Goal: Information Seeking & Learning: Learn about a topic

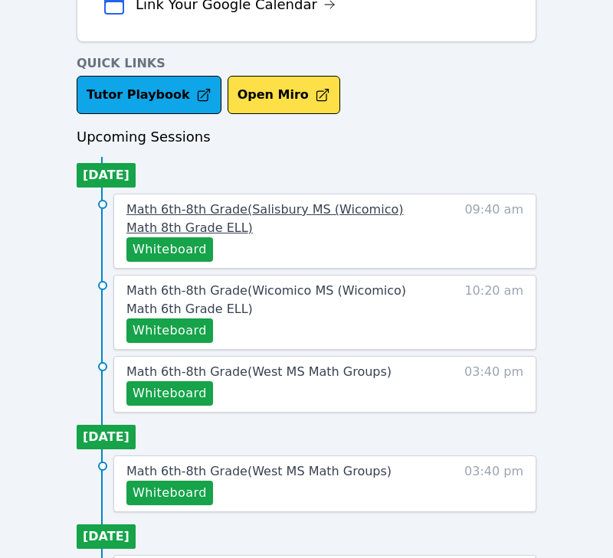
scroll to position [558, 0]
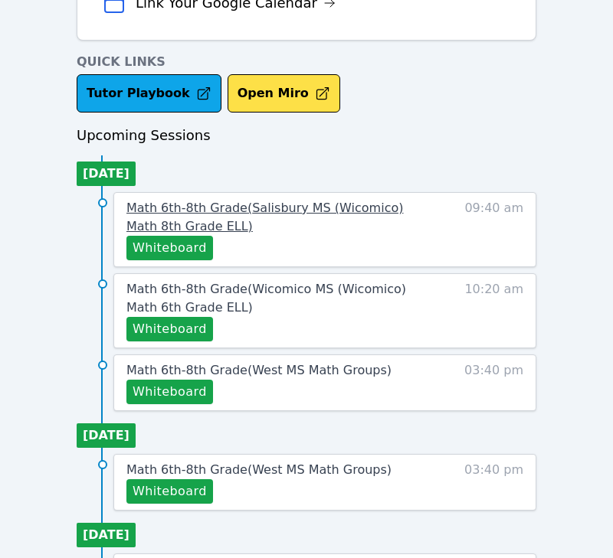
click at [193, 205] on span "Math 6th-8th Grade ( [PERSON_NAME][GEOGRAPHIC_DATA] (Wicomico) Math 8th Grade E…" at bounding box center [264, 217] width 277 height 33
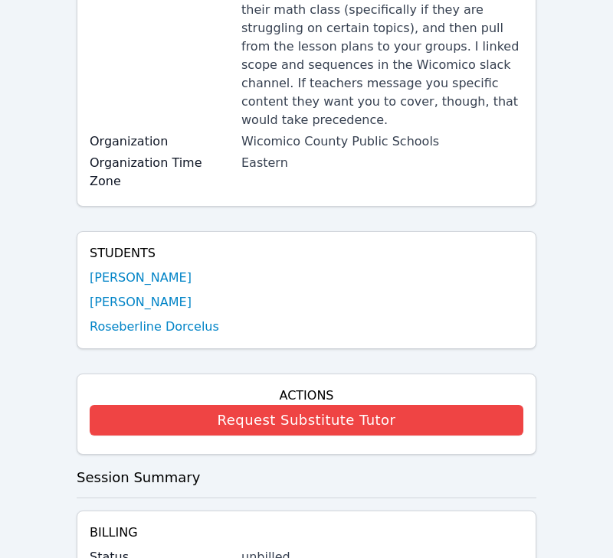
scroll to position [229, 0]
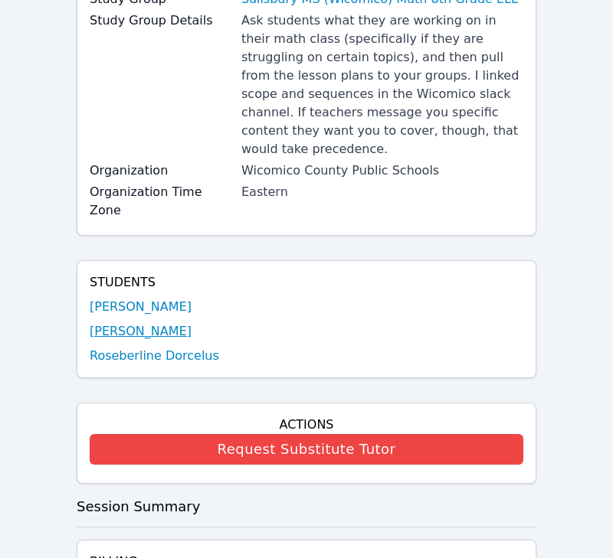
click at [149, 323] on link "[PERSON_NAME]" at bounding box center [141, 332] width 102 height 18
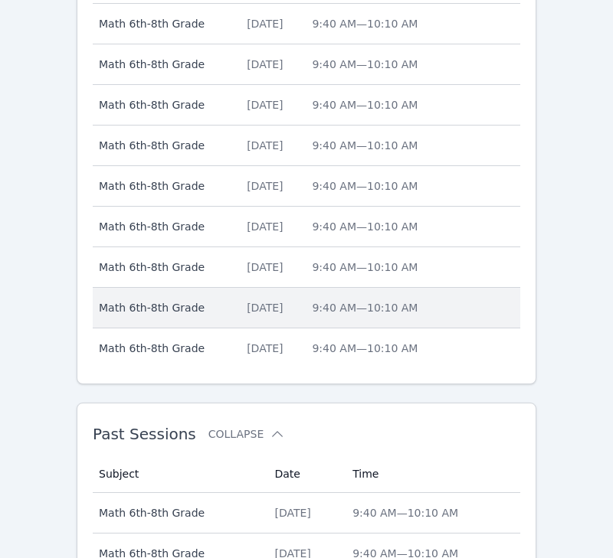
scroll to position [824, 0]
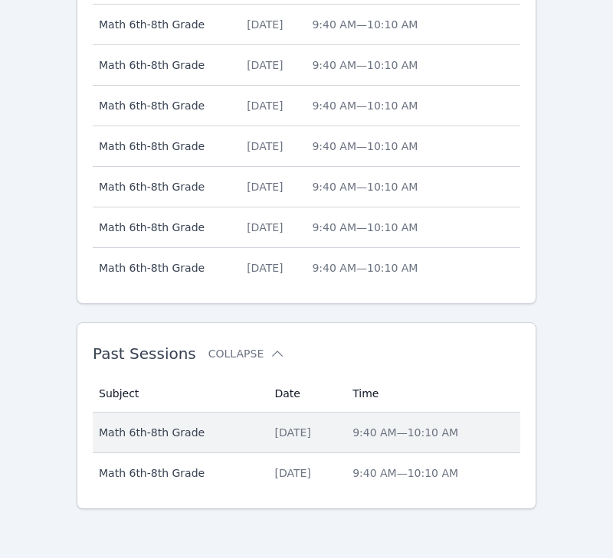
click at [283, 435] on div "[DATE]" at bounding box center [304, 432] width 60 height 15
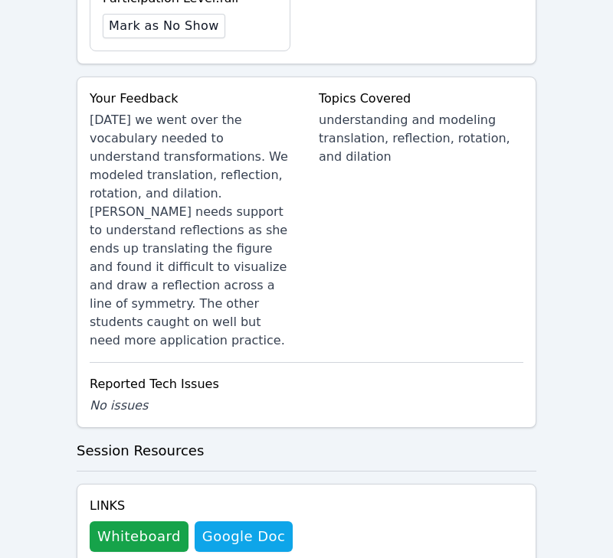
scroll to position [1309, 0]
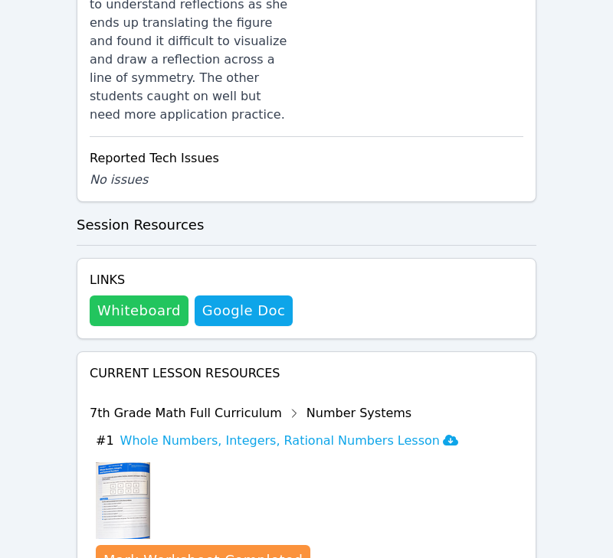
click at [126, 296] on button "Whiteboard" at bounding box center [139, 311] width 99 height 31
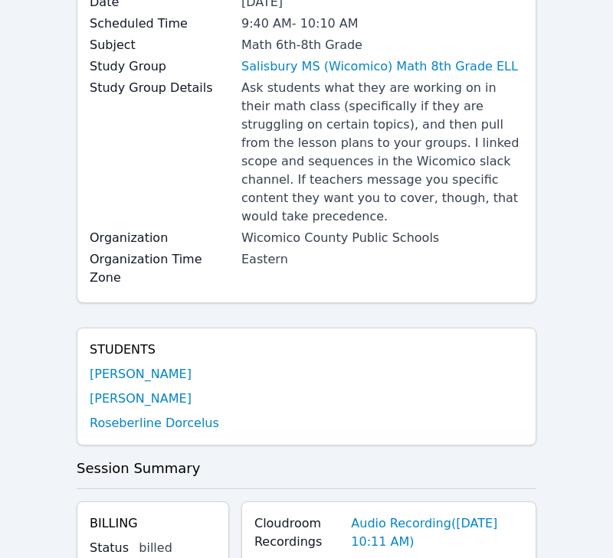
scroll to position [0, 0]
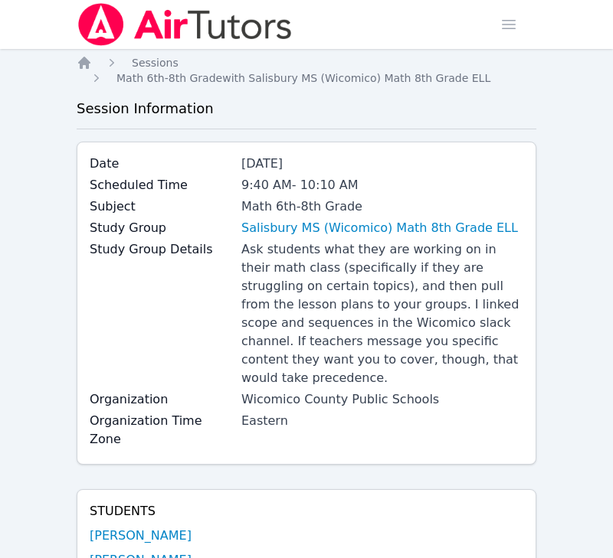
click at [102, 23] on img at bounding box center [185, 24] width 217 height 43
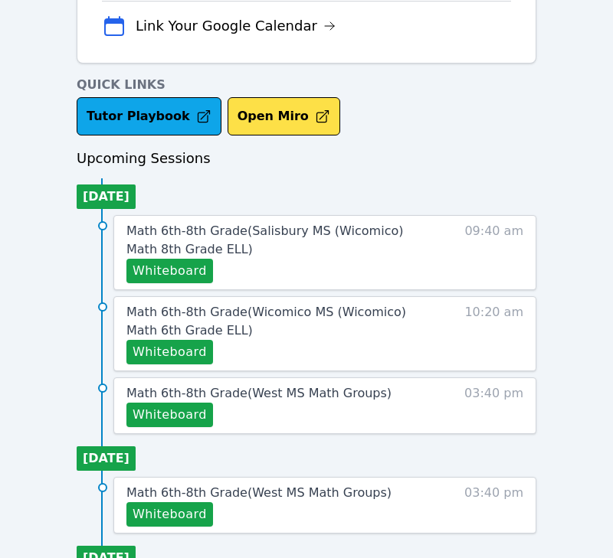
scroll to position [632, 0]
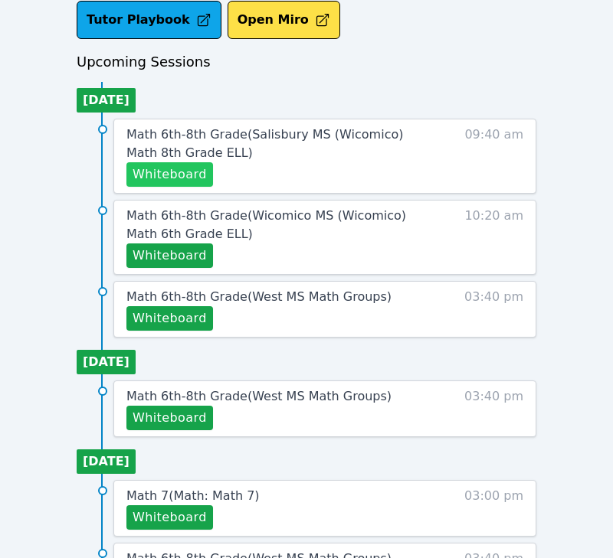
click at [193, 179] on button "Whiteboard" at bounding box center [169, 174] width 87 height 25
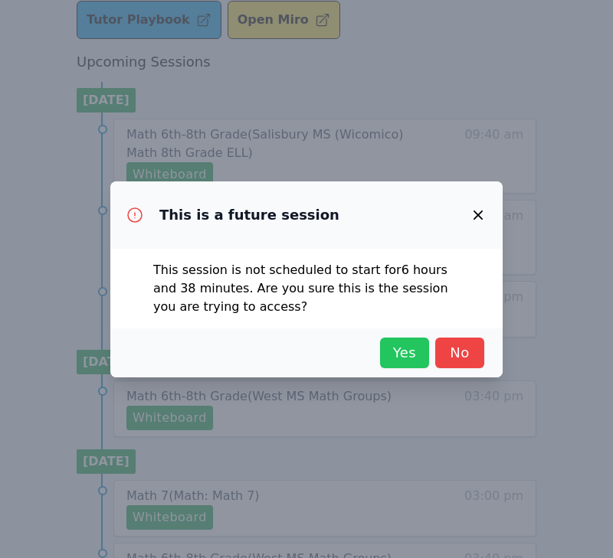
click at [402, 365] on button "Yes" at bounding box center [404, 353] width 49 height 31
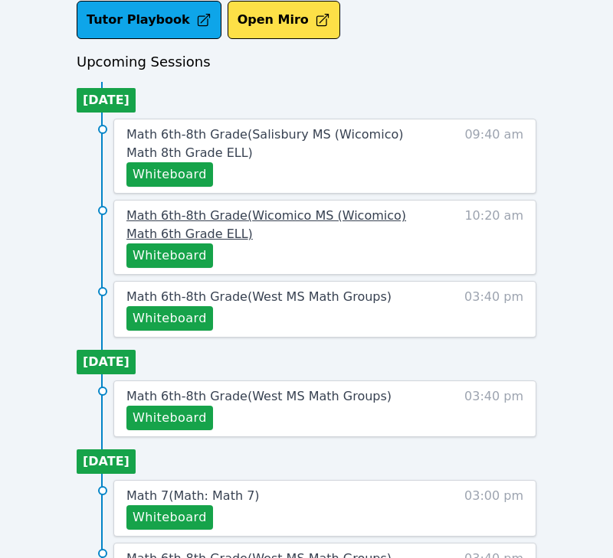
click at [159, 218] on span "Math 6th-8th Grade ( Wicomico MS (Wicomico) Math 6th Grade ELL )" at bounding box center [266, 224] width 280 height 33
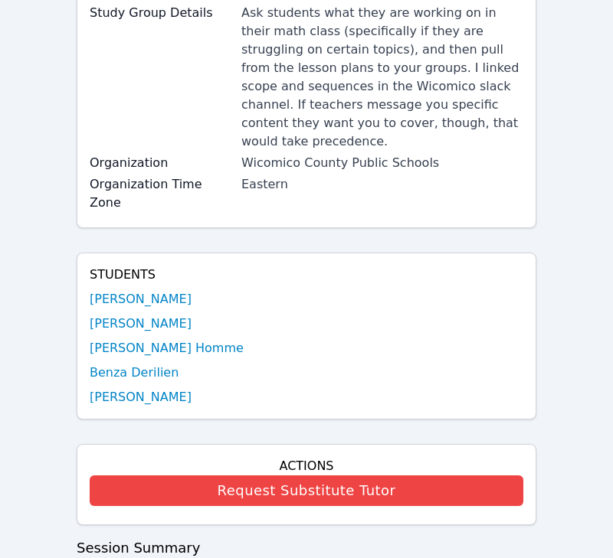
scroll to position [383, 0]
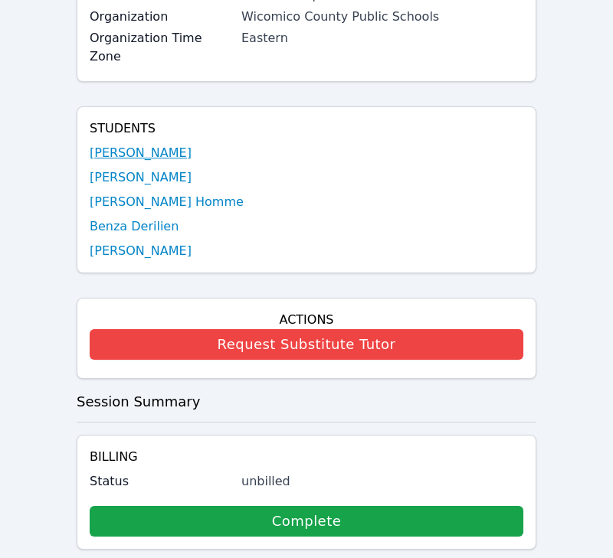
click at [127, 144] on link "[PERSON_NAME]" at bounding box center [141, 153] width 102 height 18
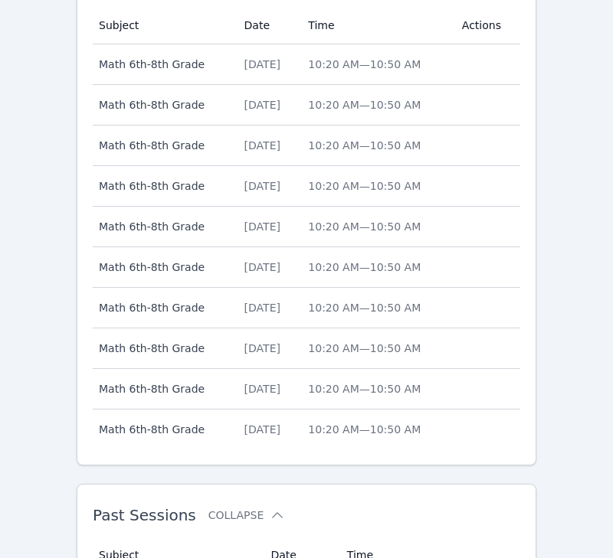
scroll to position [811, 0]
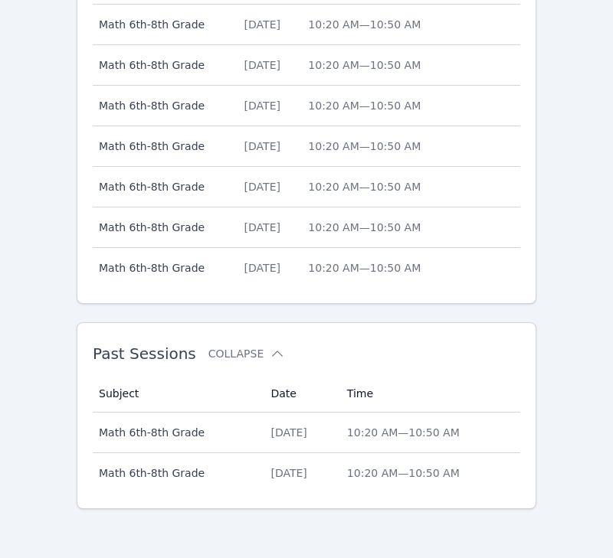
click at [237, 425] on span "Math 6th-8th Grade" at bounding box center [175, 432] width 153 height 15
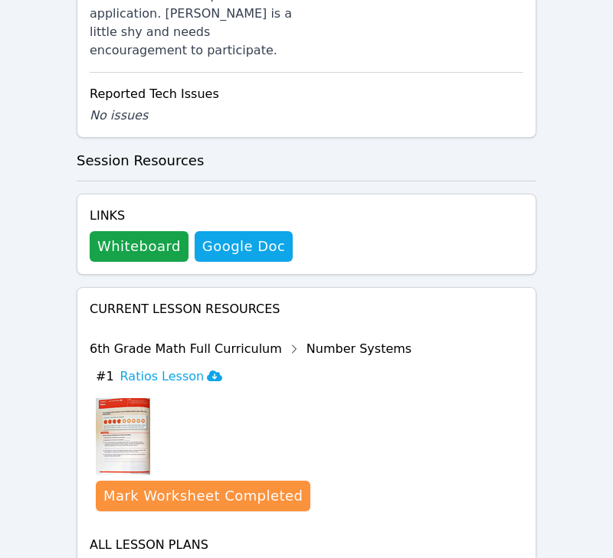
scroll to position [1577, 0]
click at [146, 231] on button "Whiteboard" at bounding box center [139, 246] width 99 height 31
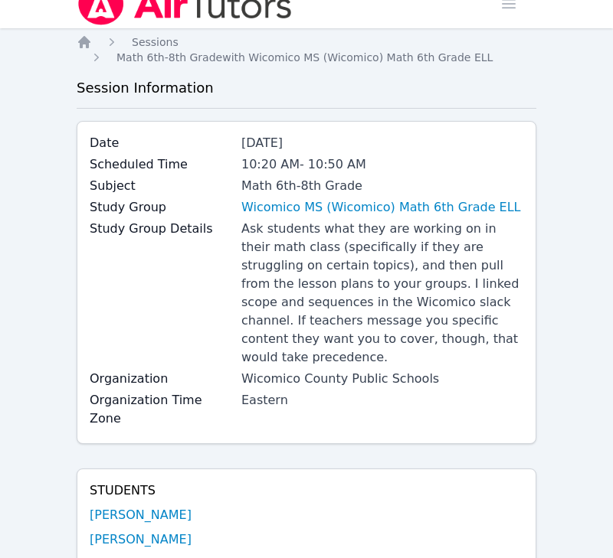
scroll to position [0, 0]
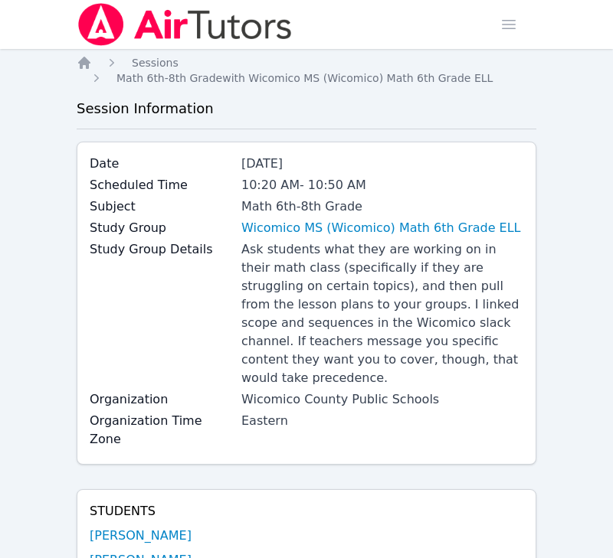
click at [99, 27] on img at bounding box center [185, 24] width 217 height 43
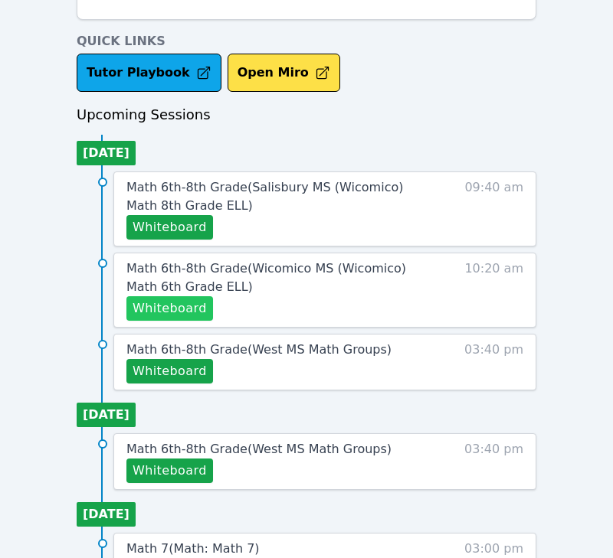
scroll to position [585, 0]
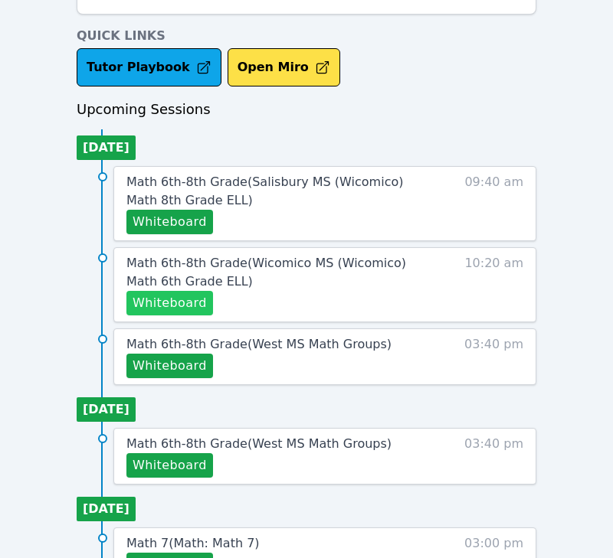
click at [181, 299] on button "Whiteboard" at bounding box center [169, 303] width 87 height 25
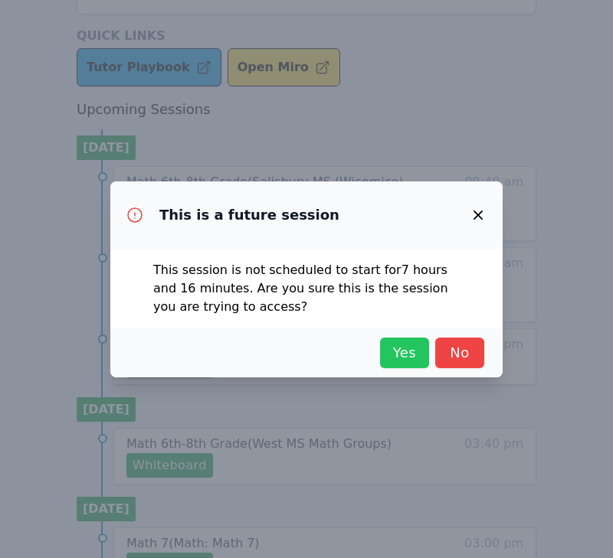
click at [397, 349] on span "Yes" at bounding box center [405, 352] width 34 height 21
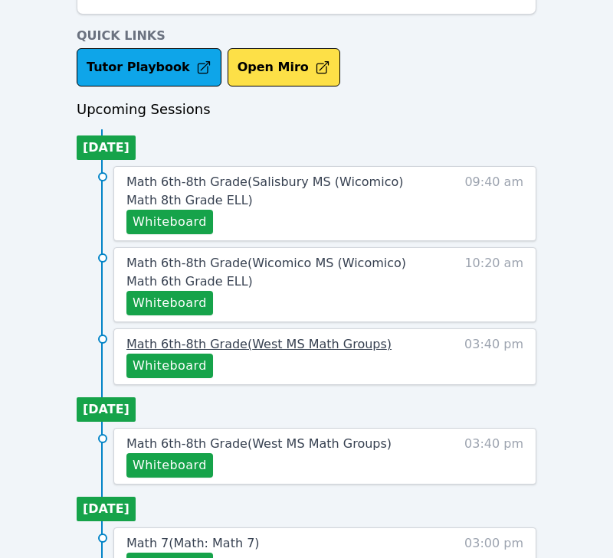
click at [186, 347] on span "Math 6th-8th Grade ( [GEOGRAPHIC_DATA] Math Groups )" at bounding box center [258, 344] width 265 height 15
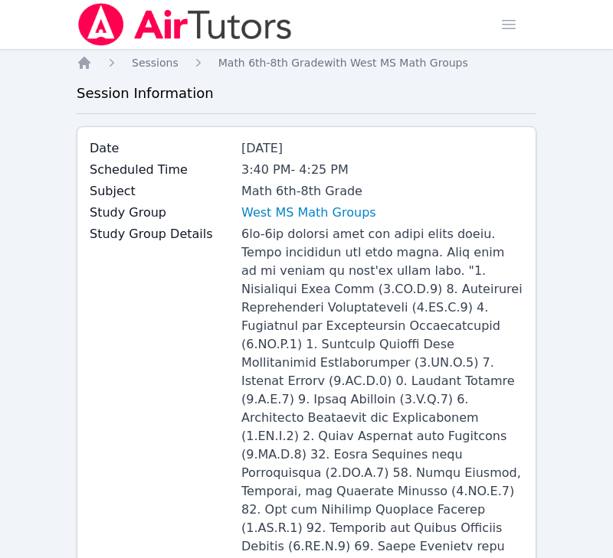
scroll to position [503, 0]
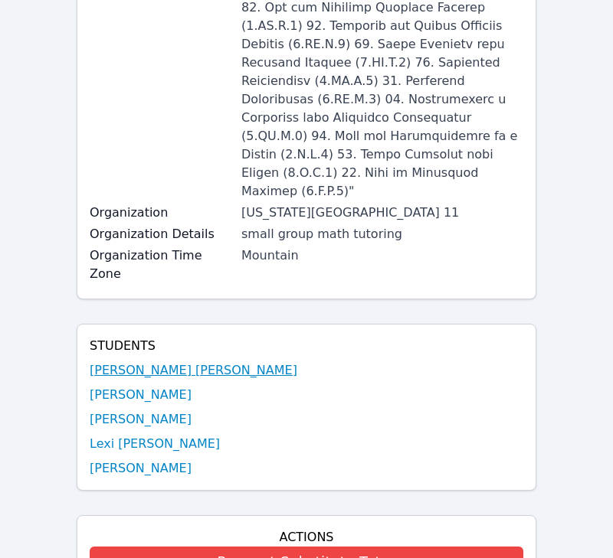
click at [142, 362] on link "[PERSON_NAME] [PERSON_NAME]" at bounding box center [194, 371] width 208 height 18
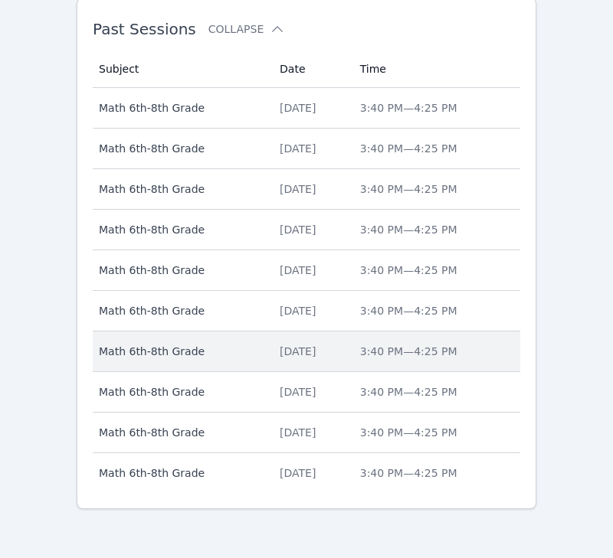
scroll to position [987, 0]
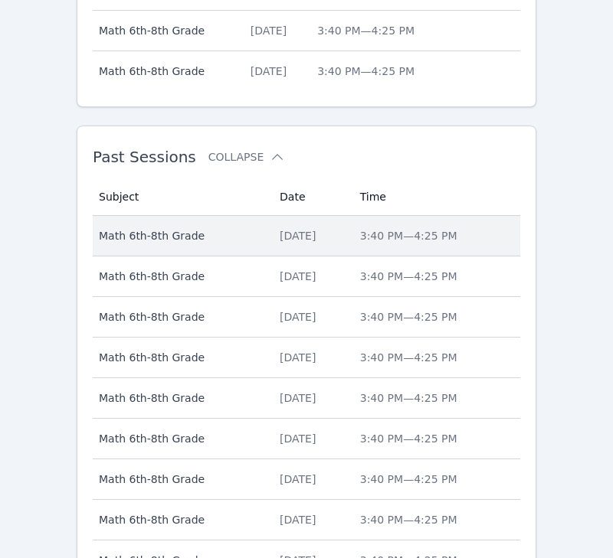
click at [228, 241] on span "Math 6th-8th Grade" at bounding box center [180, 235] width 162 height 15
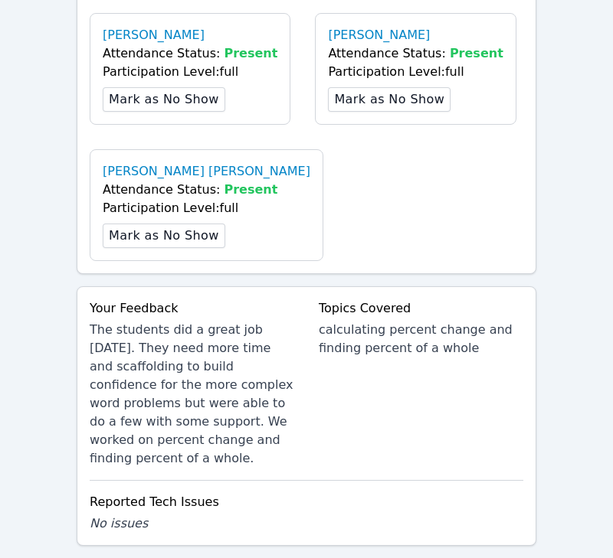
scroll to position [1639, 0]
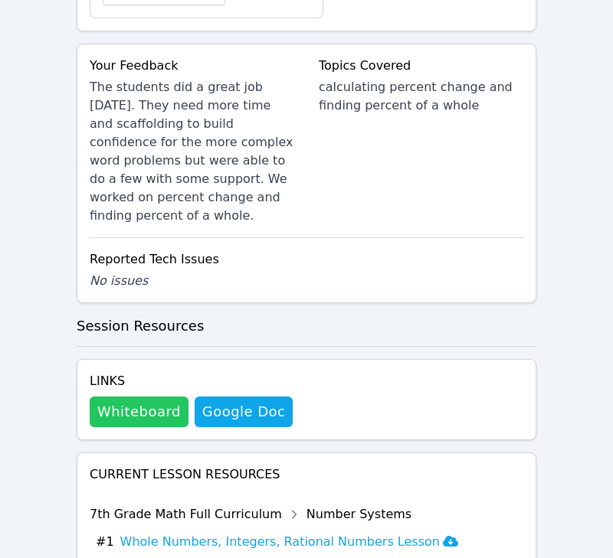
click at [147, 397] on button "Whiteboard" at bounding box center [139, 412] width 99 height 31
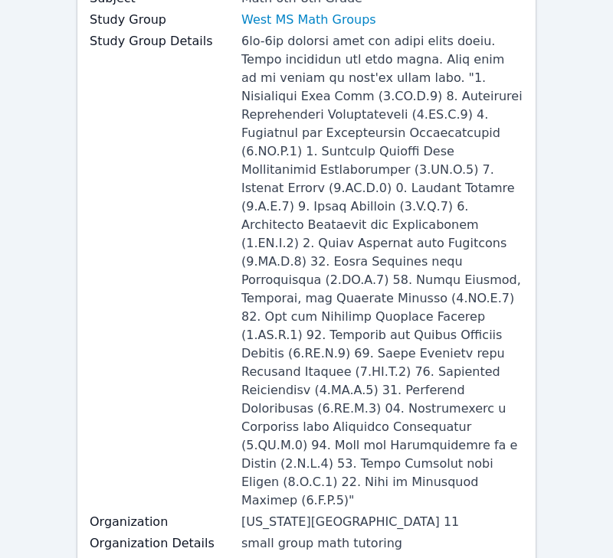
scroll to position [55, 0]
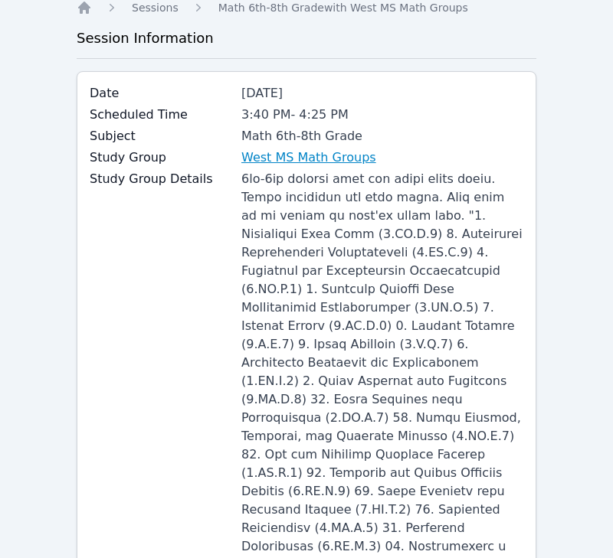
click at [277, 158] on link "West MS Math Groups" at bounding box center [308, 158] width 135 height 18
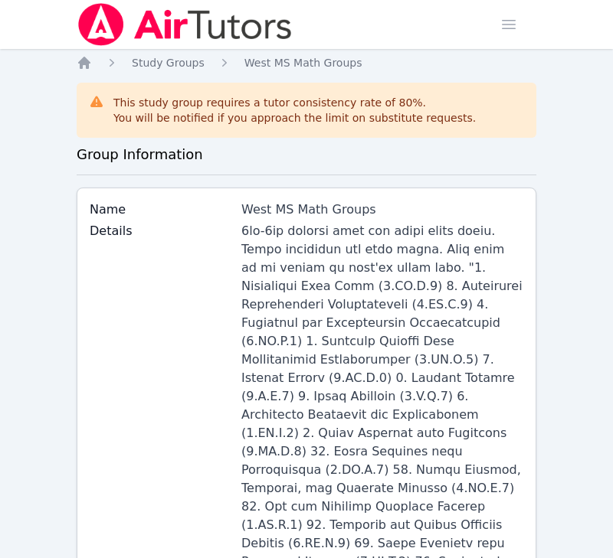
click at [125, 26] on img at bounding box center [185, 24] width 217 height 43
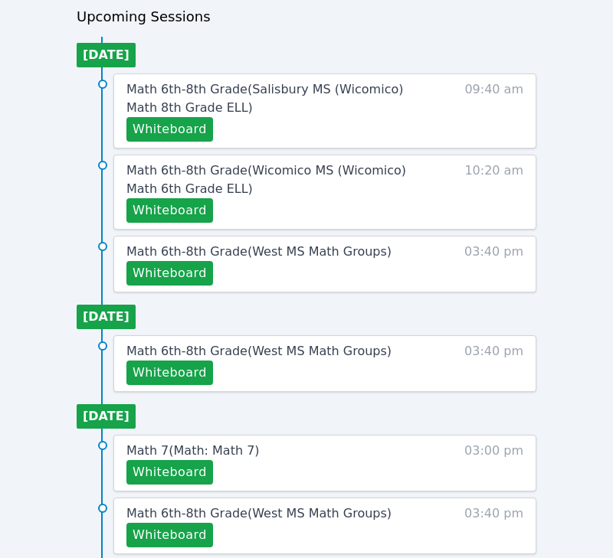
scroll to position [678, 0]
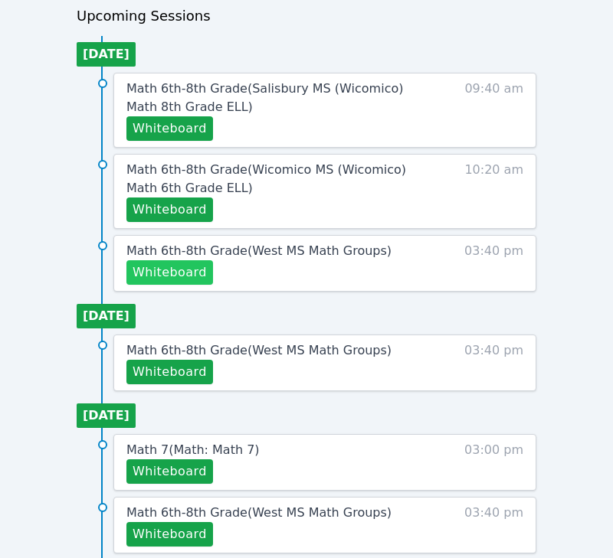
click at [199, 268] on button "Whiteboard" at bounding box center [169, 272] width 87 height 25
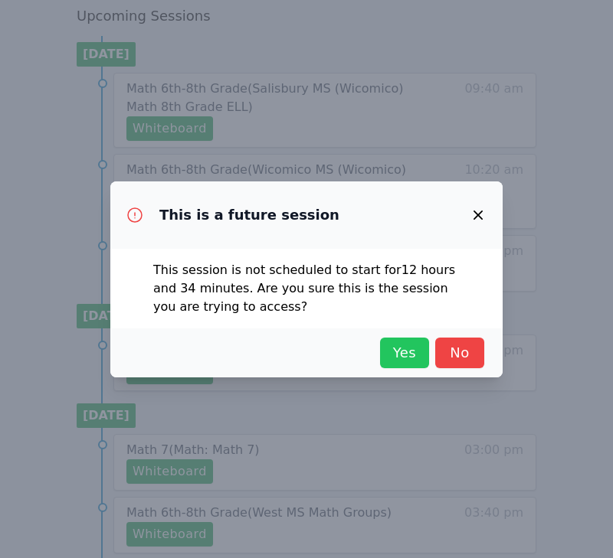
click at [393, 349] on span "Yes" at bounding box center [405, 352] width 34 height 21
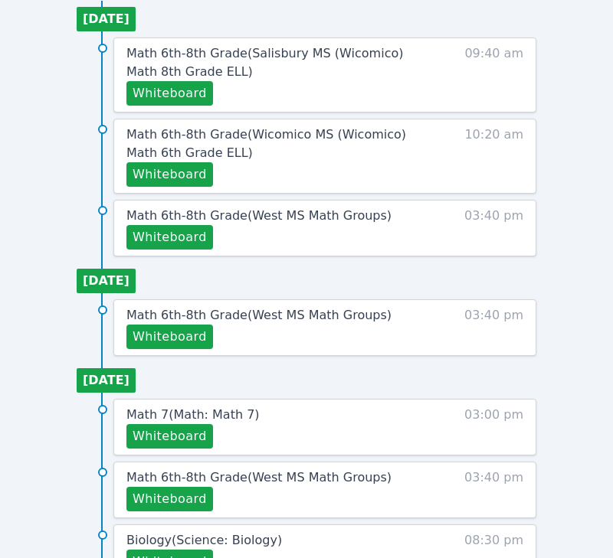
scroll to position [661, 0]
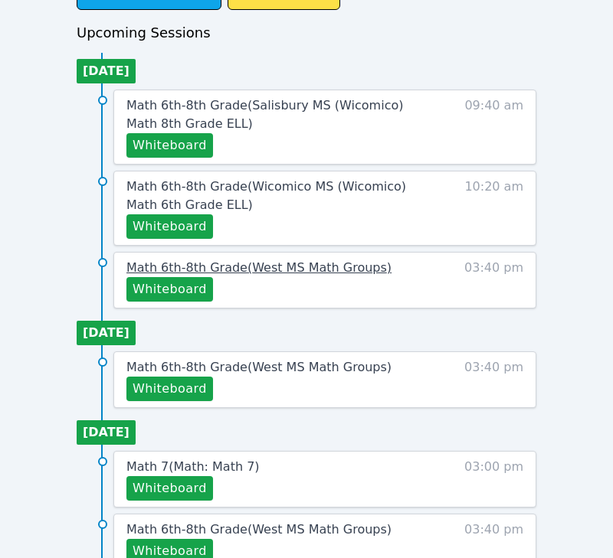
click at [268, 273] on span "Math 6th-8th Grade ( [GEOGRAPHIC_DATA] Math Groups )" at bounding box center [258, 267] width 265 height 15
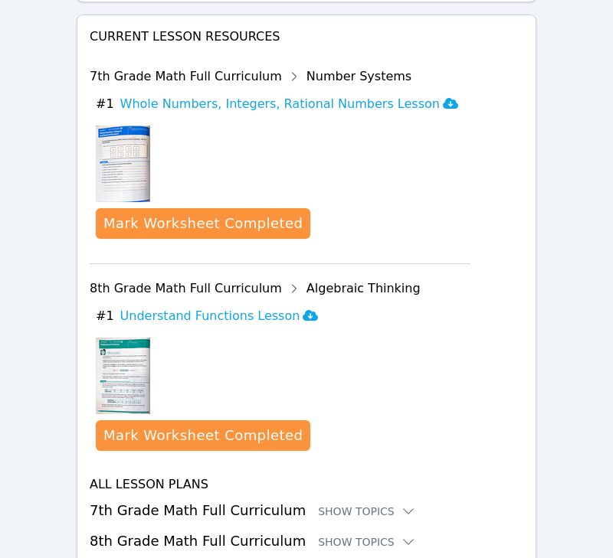
scroll to position [1397, 0]
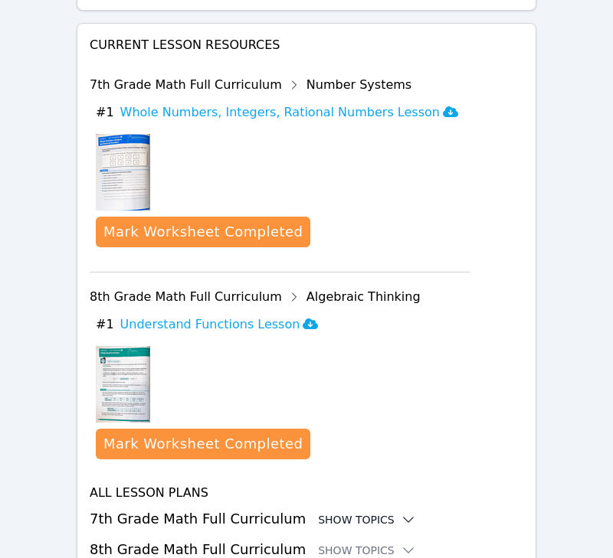
click at [346, 513] on div "Show Topics" at bounding box center [367, 520] width 98 height 15
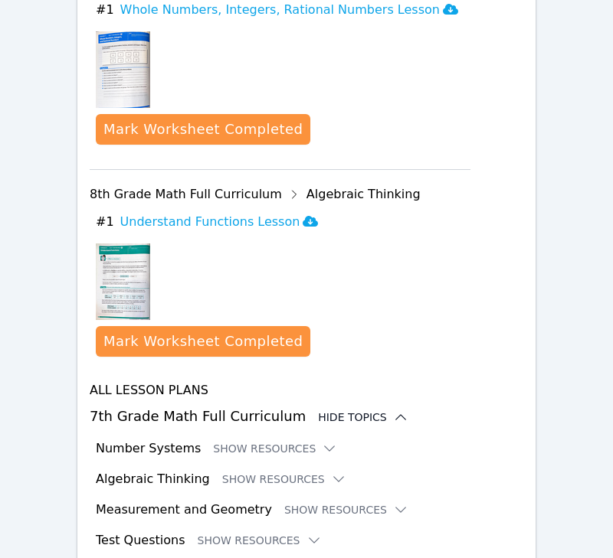
scroll to position [1522, 0]
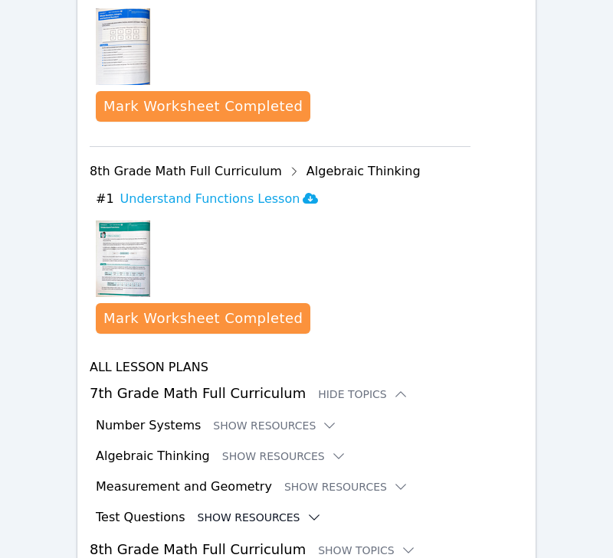
click at [254, 510] on button "Show Resources" at bounding box center [260, 517] width 124 height 15
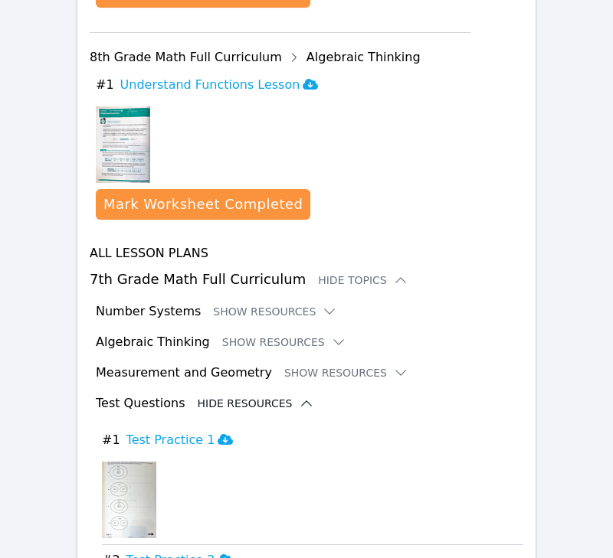
scroll to position [1673, 0]
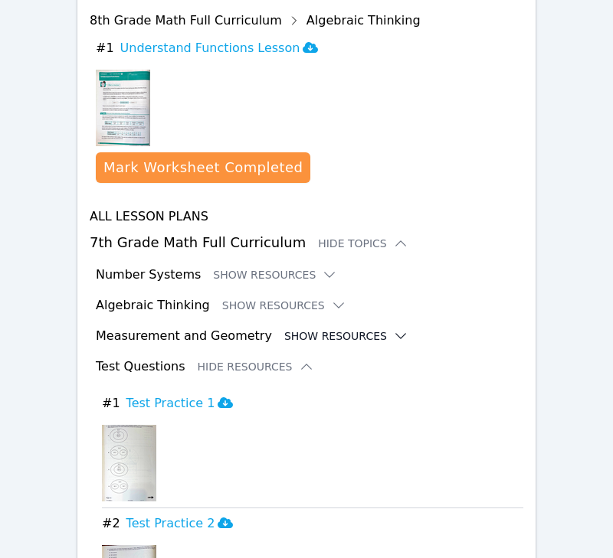
click at [284, 329] on button "Show Resources" at bounding box center [346, 336] width 124 height 15
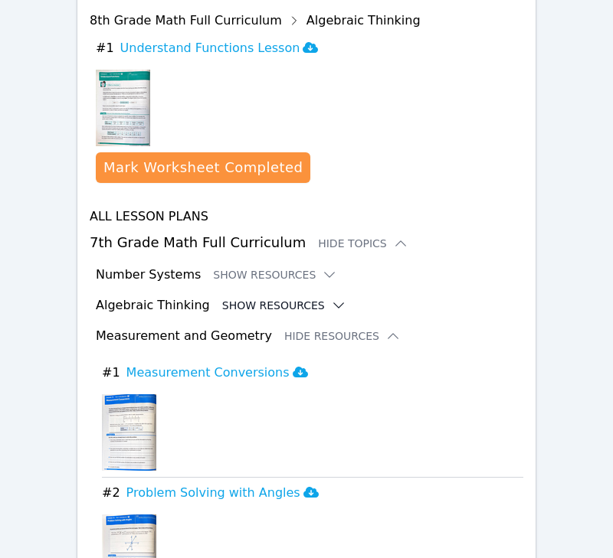
click at [277, 298] on button "Show Resources" at bounding box center [284, 305] width 124 height 15
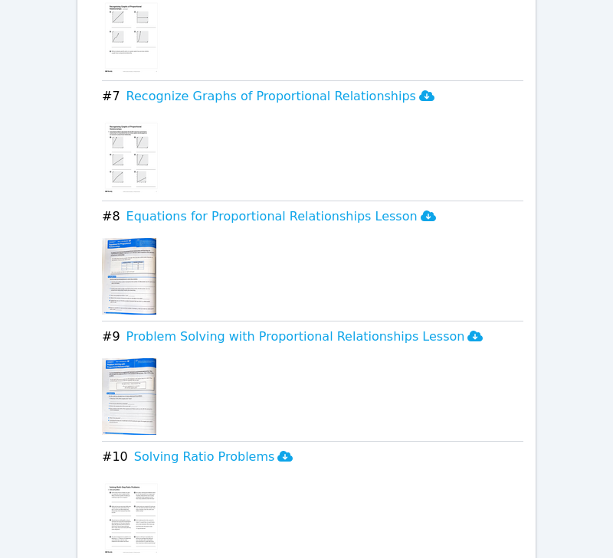
scroll to position [2717, 0]
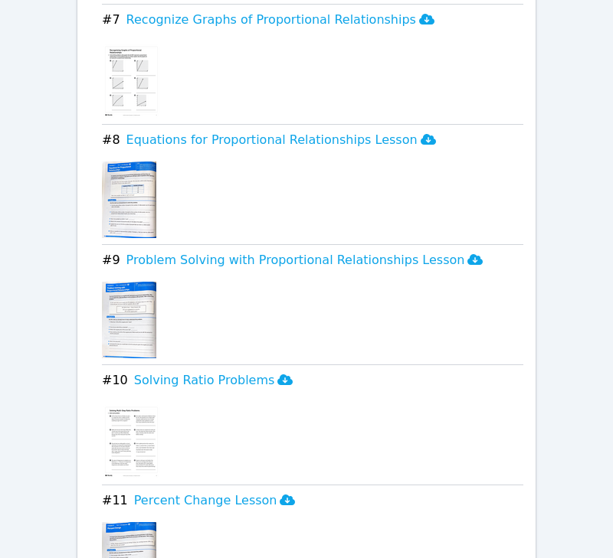
click at [136, 402] on img at bounding box center [131, 440] width 59 height 77
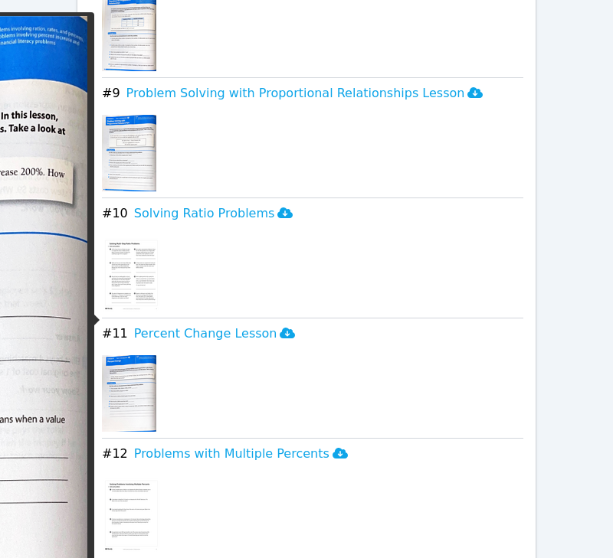
scroll to position [2906, 0]
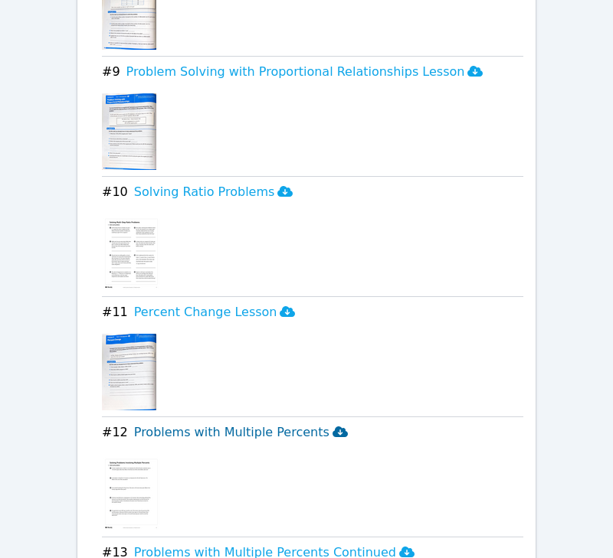
click at [229, 424] on h3 "Problems with Multiple Percents" at bounding box center [241, 433] width 214 height 18
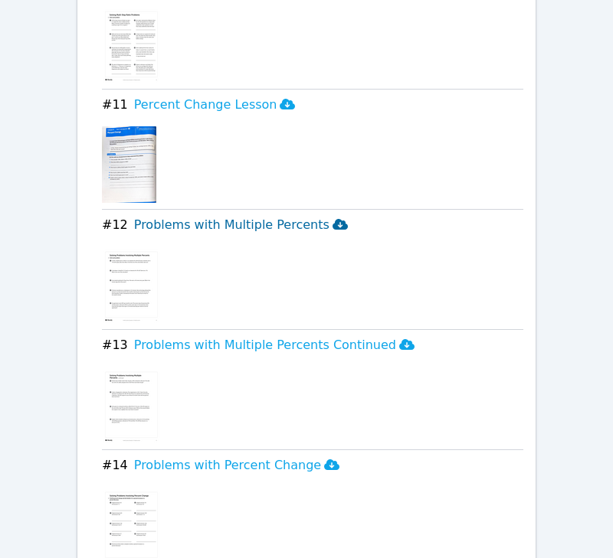
scroll to position [3134, 0]
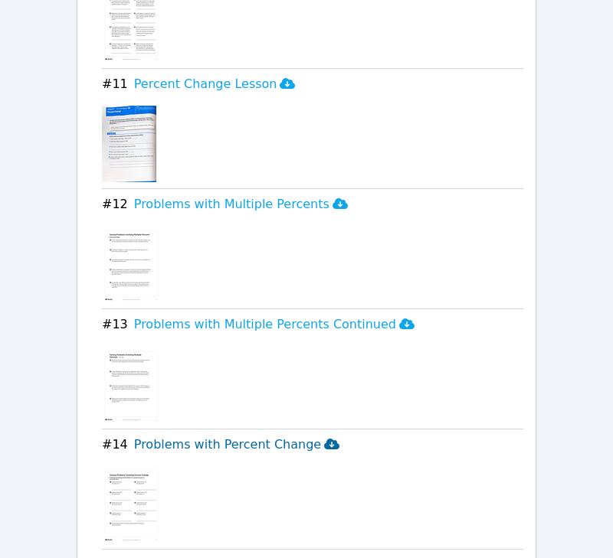
click at [221, 436] on h3 "Problems with Percent Change" at bounding box center [236, 445] width 205 height 18
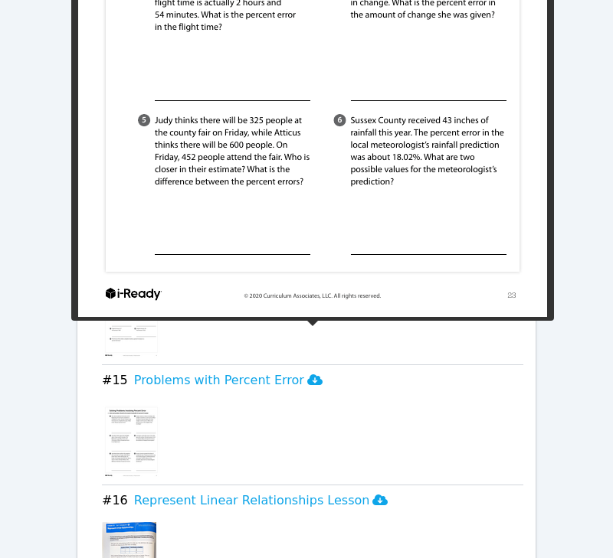
scroll to position [3342, 0]
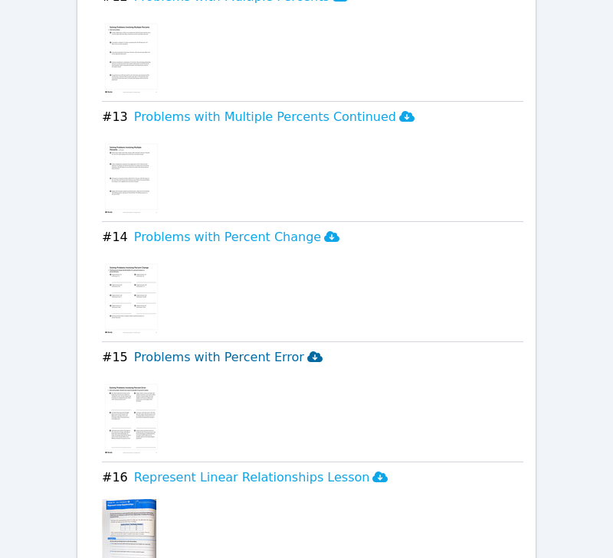
click at [207, 349] on h3 "Problems with Percent Error" at bounding box center [228, 358] width 188 height 18
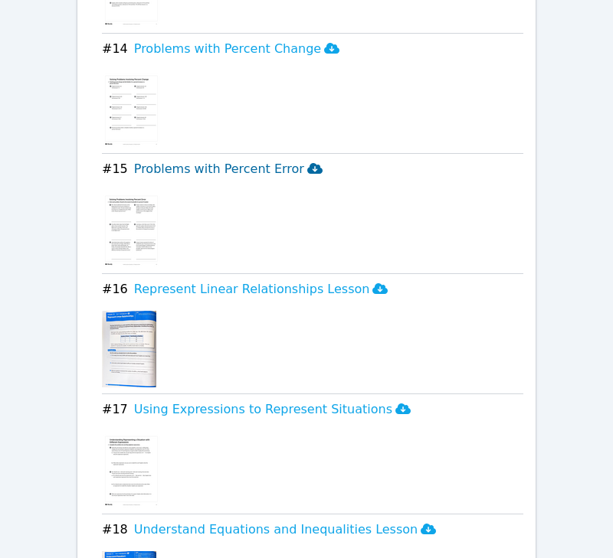
scroll to position [3627, 0]
